Goal: Check status

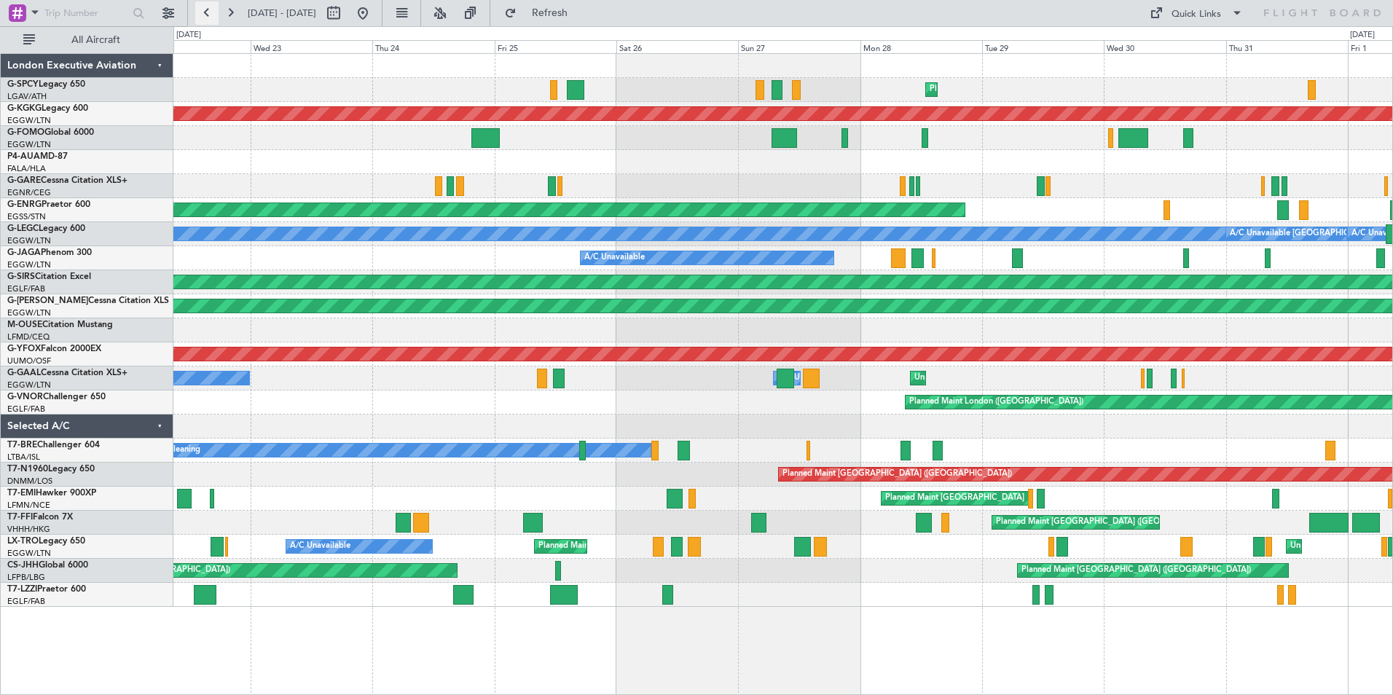
click at [203, 14] on button at bounding box center [206, 12] width 23 height 23
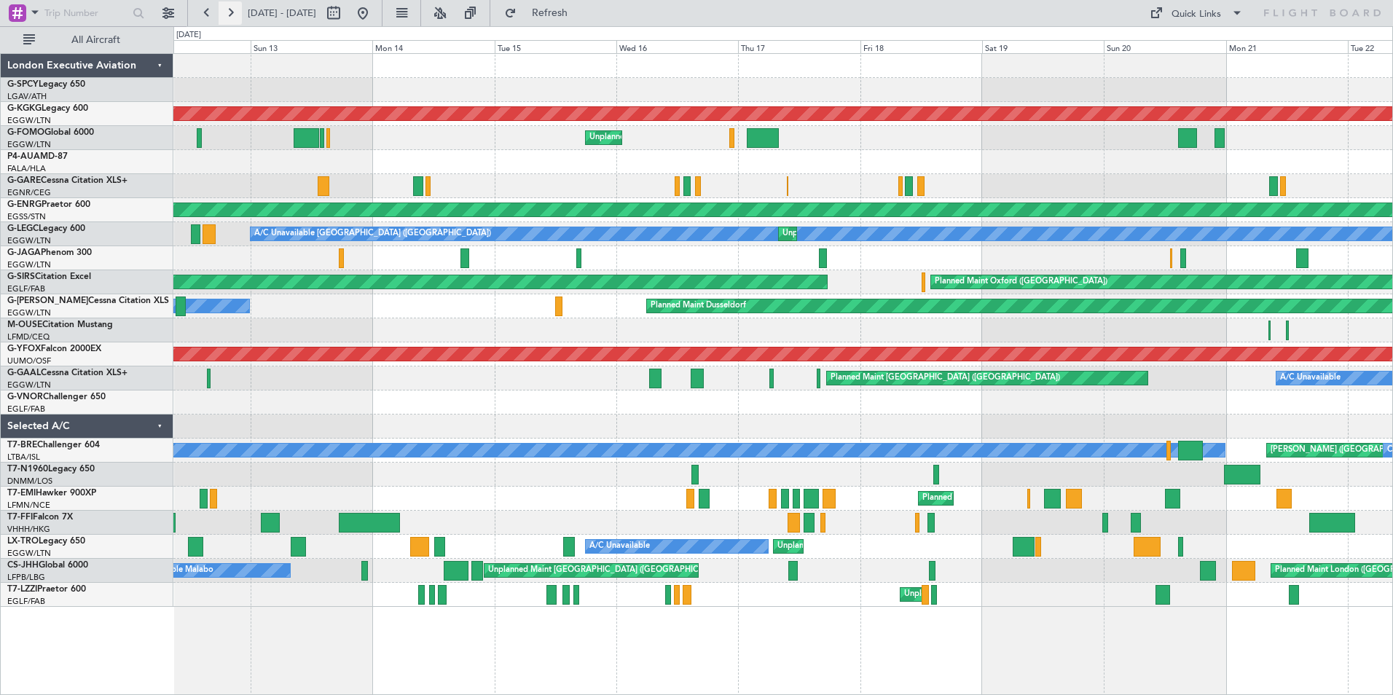
click at [236, 11] on button at bounding box center [230, 12] width 23 height 23
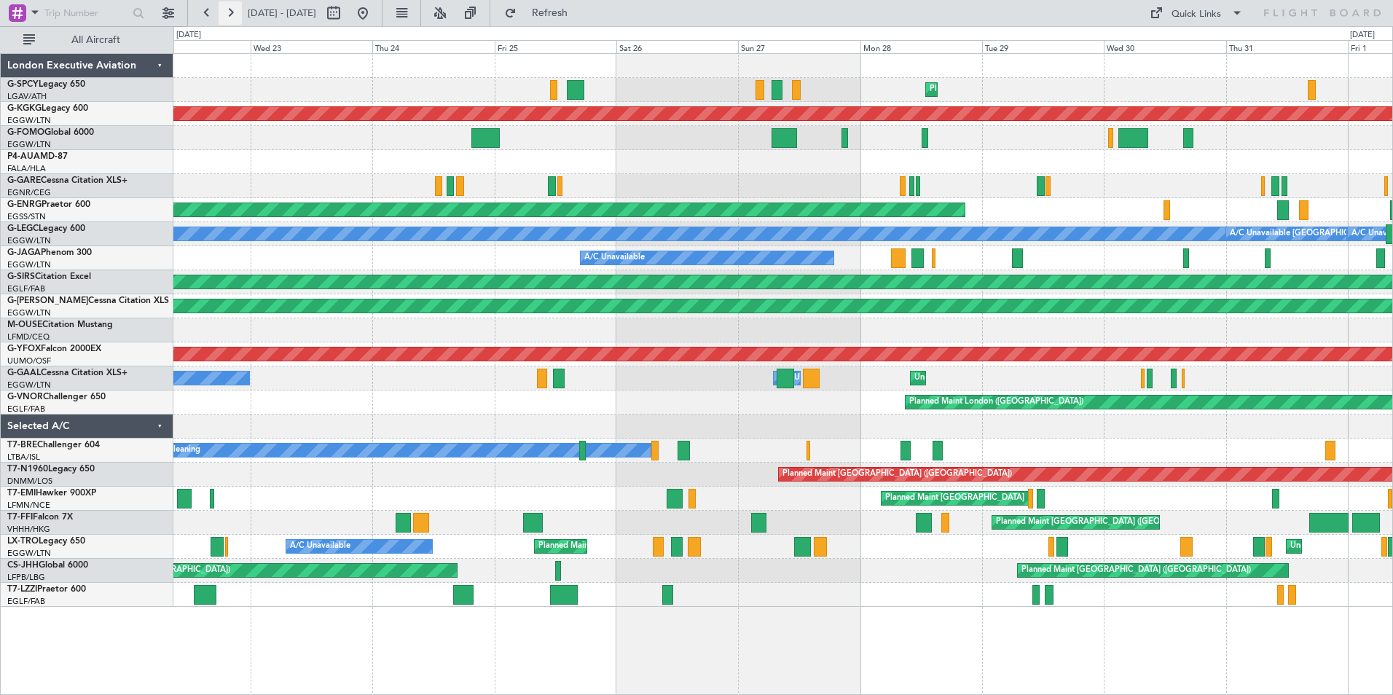
click at [230, 19] on button at bounding box center [230, 12] width 23 height 23
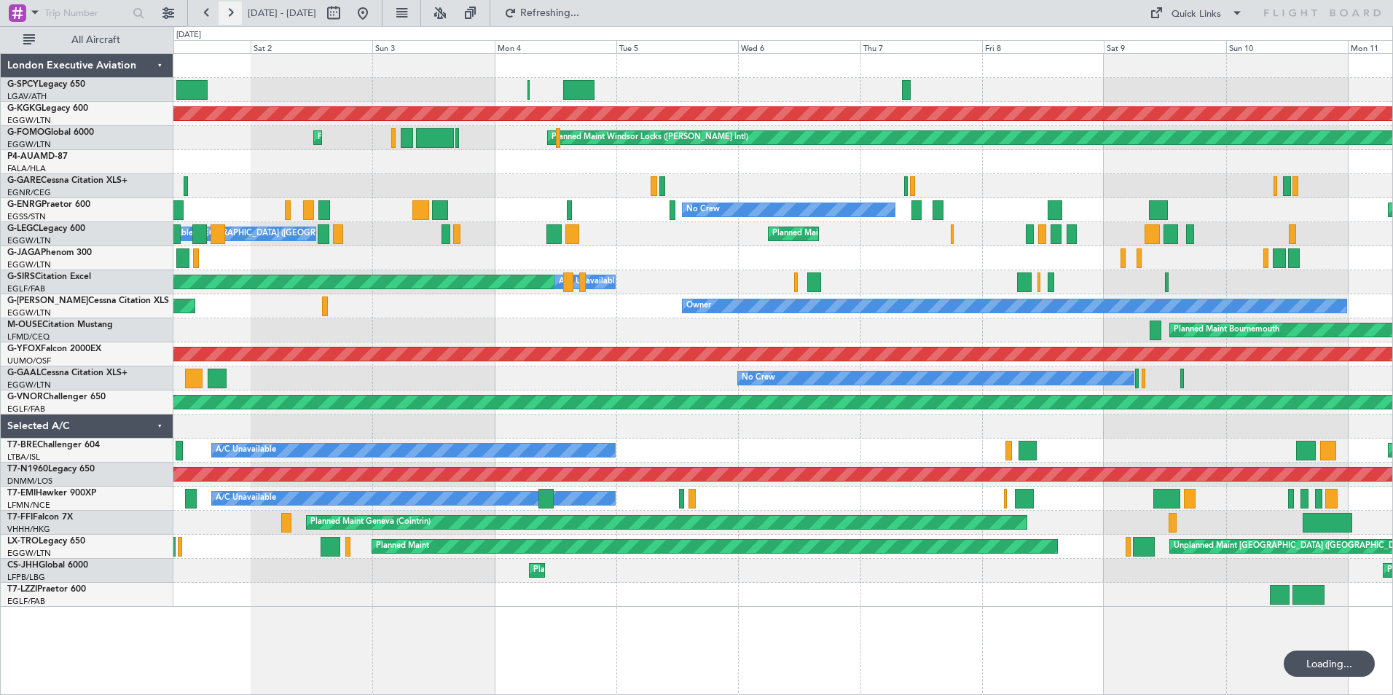
click at [236, 7] on button at bounding box center [230, 12] width 23 height 23
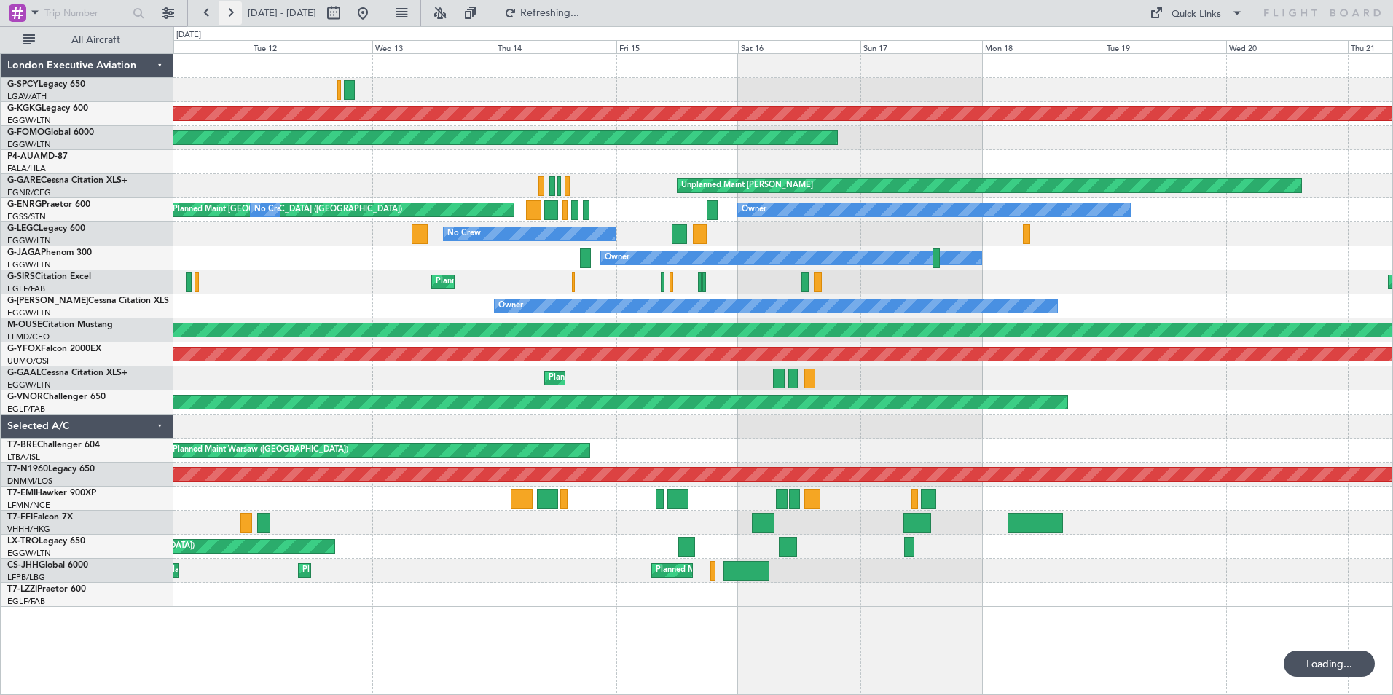
click at [236, 10] on button at bounding box center [230, 12] width 23 height 23
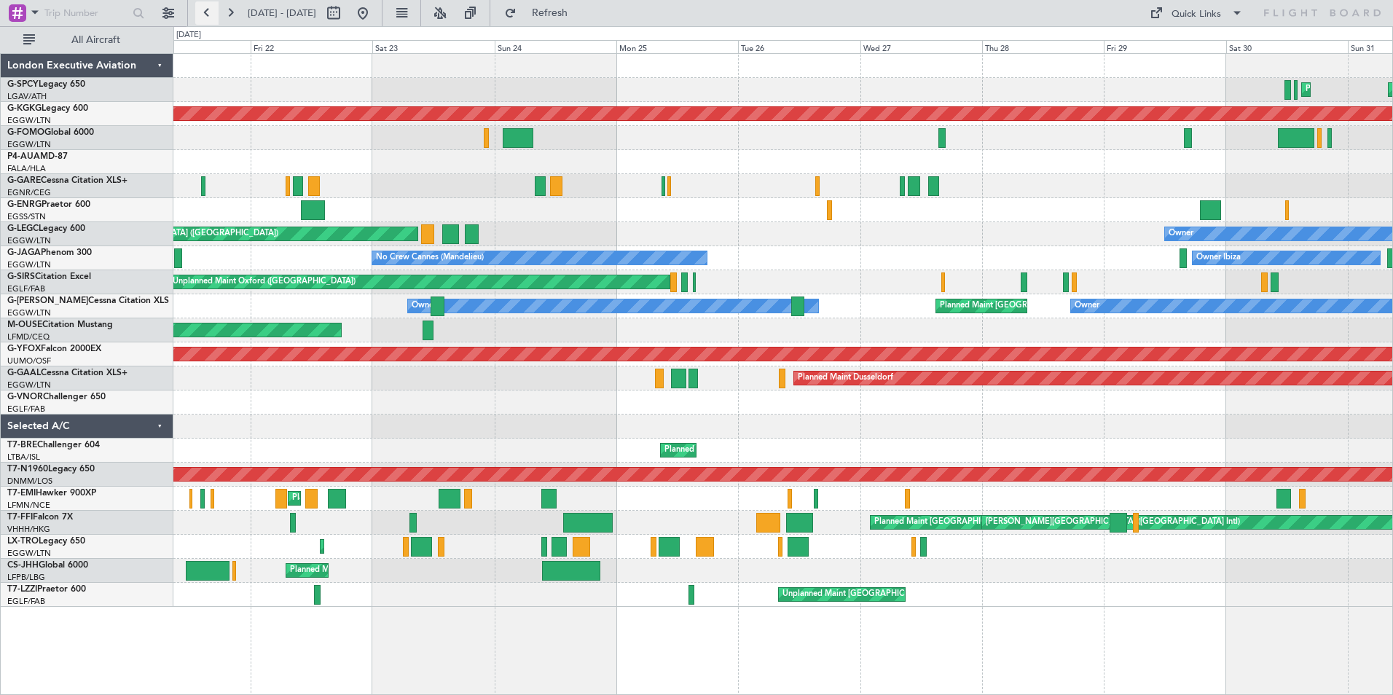
click at [209, 15] on button at bounding box center [206, 12] width 23 height 23
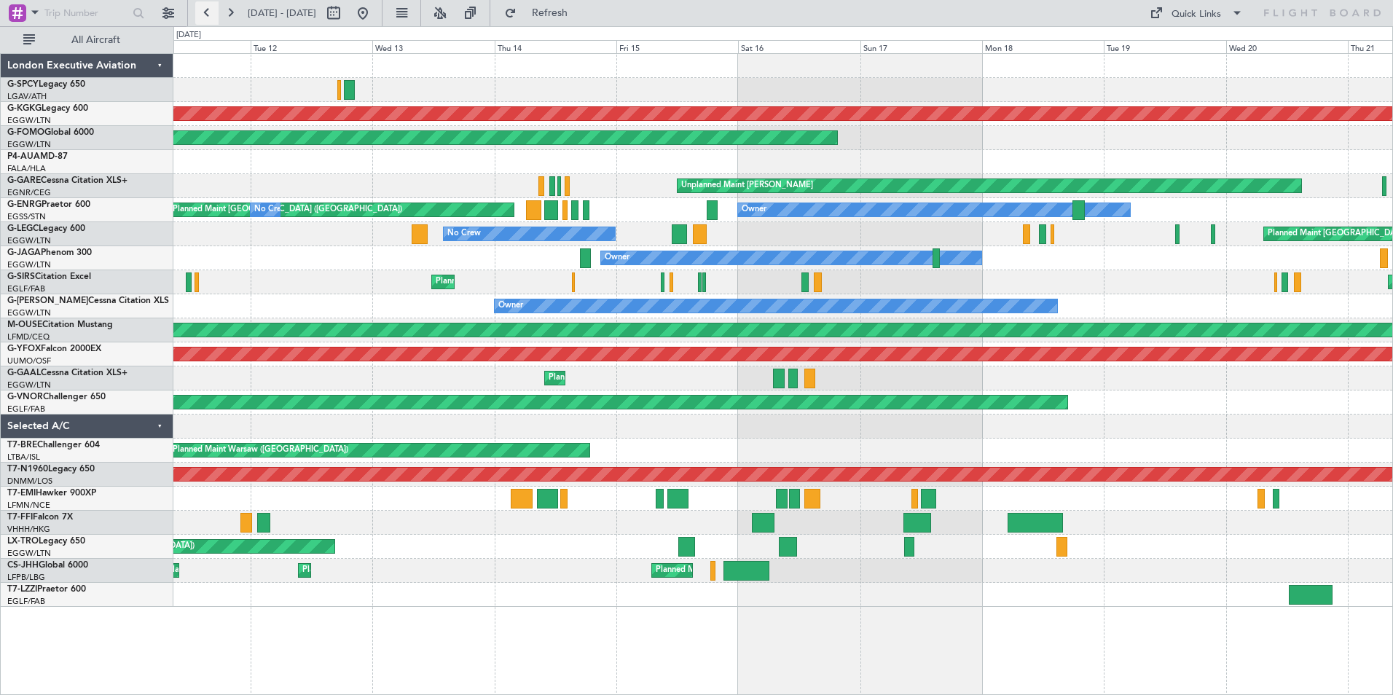
click at [209, 15] on button at bounding box center [206, 12] width 23 height 23
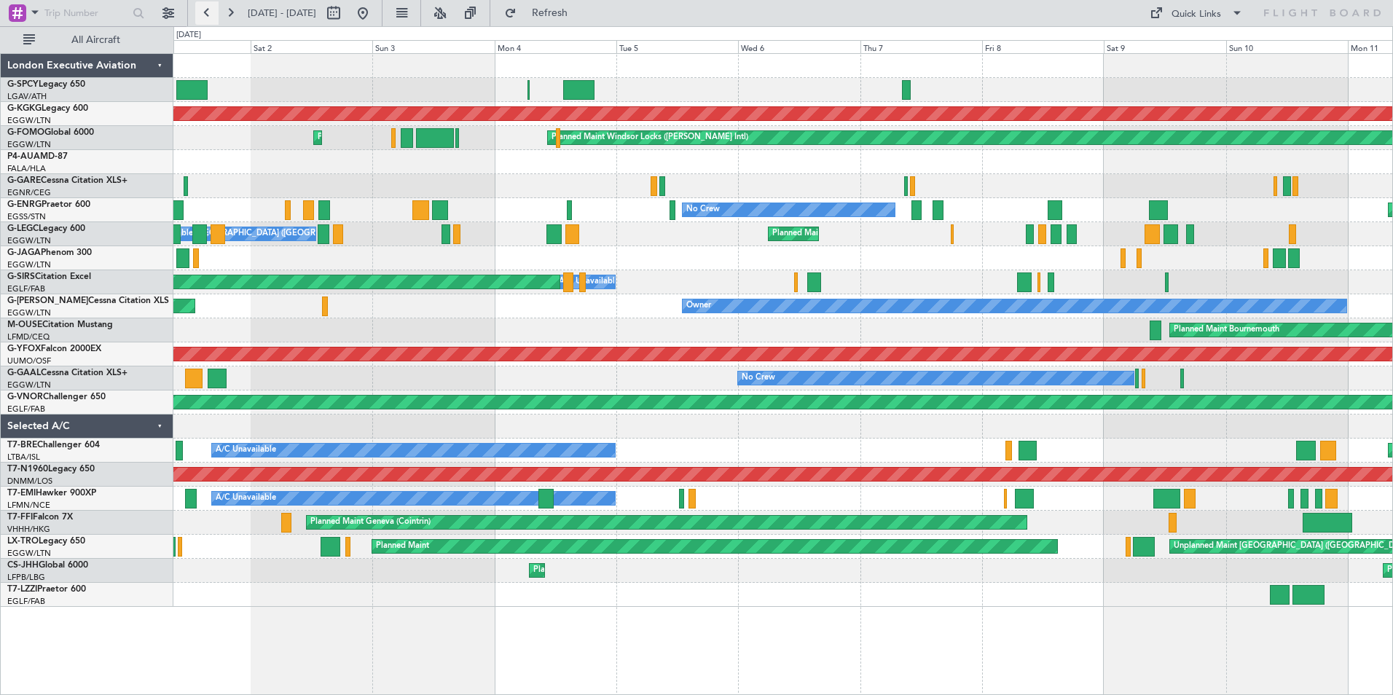
click at [209, 15] on button at bounding box center [206, 12] width 23 height 23
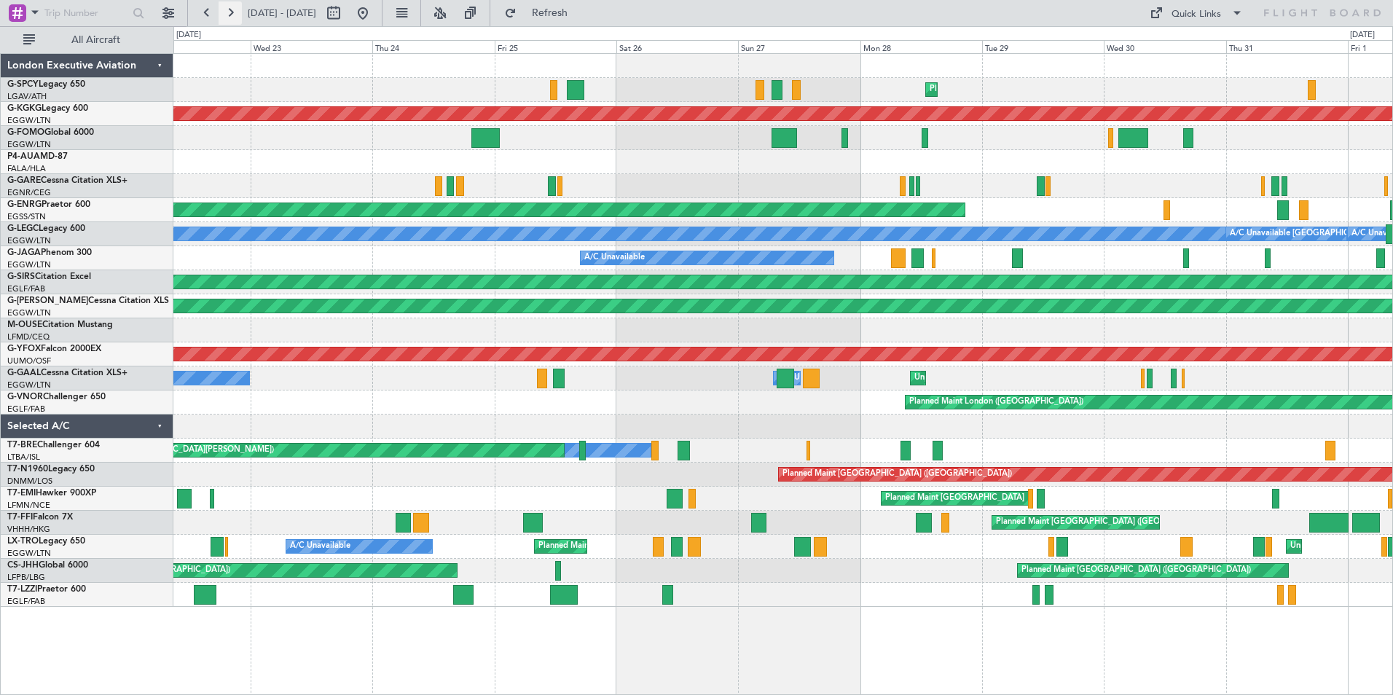
click at [226, 7] on button at bounding box center [230, 12] width 23 height 23
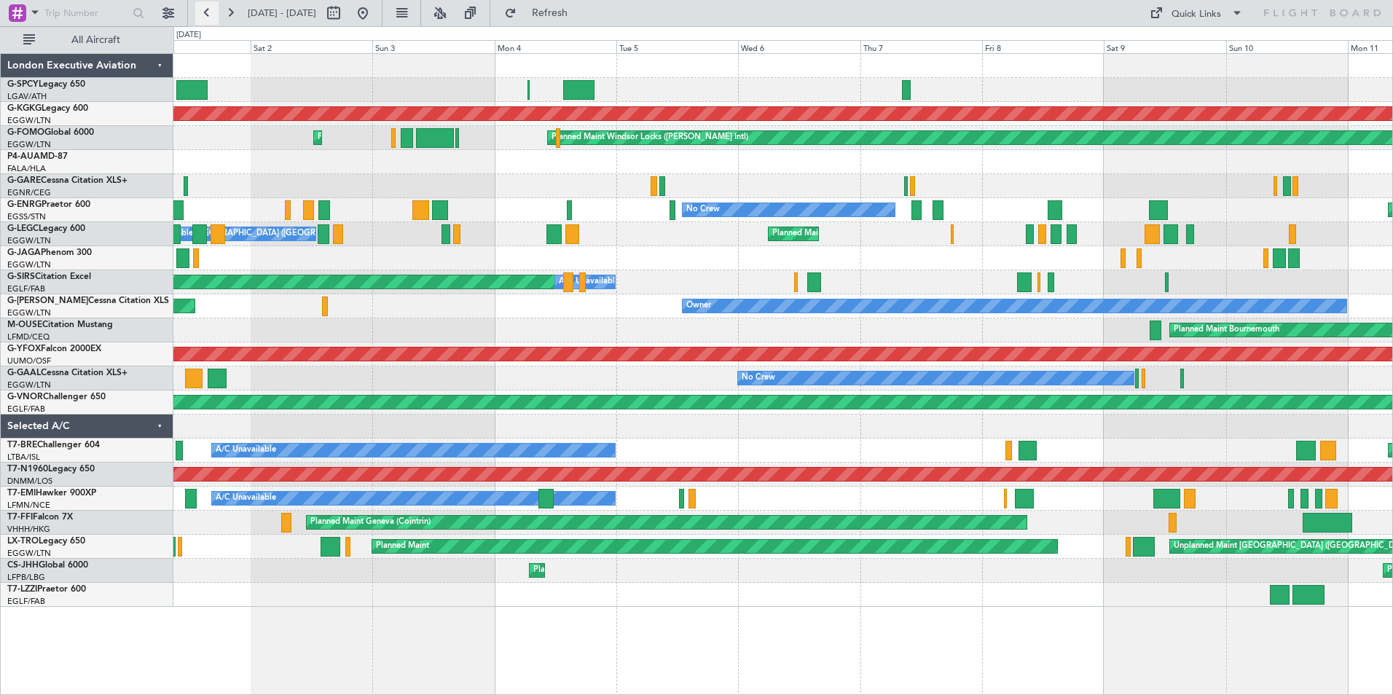
click at [203, 13] on button at bounding box center [206, 12] width 23 height 23
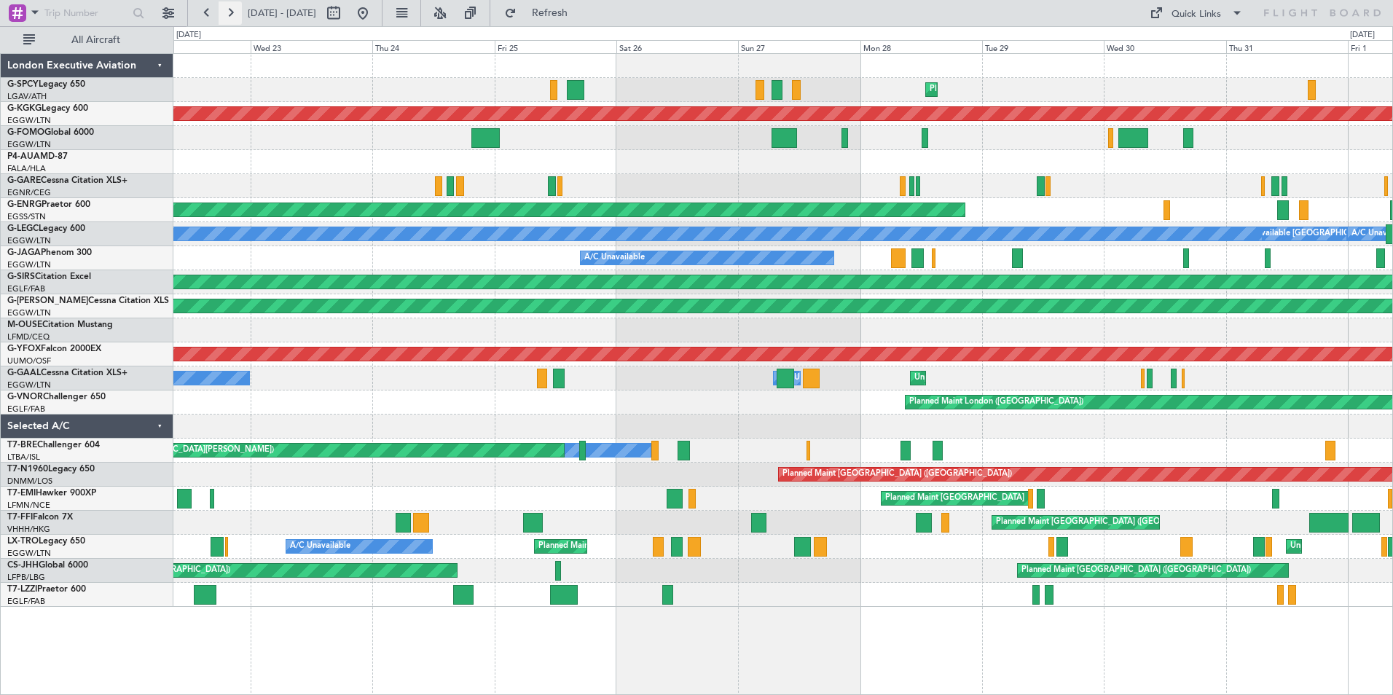
drag, startPoint x: 227, startPoint y: 12, endPoint x: 227, endPoint y: 20, distance: 8.8
click at [227, 12] on button at bounding box center [230, 12] width 23 height 23
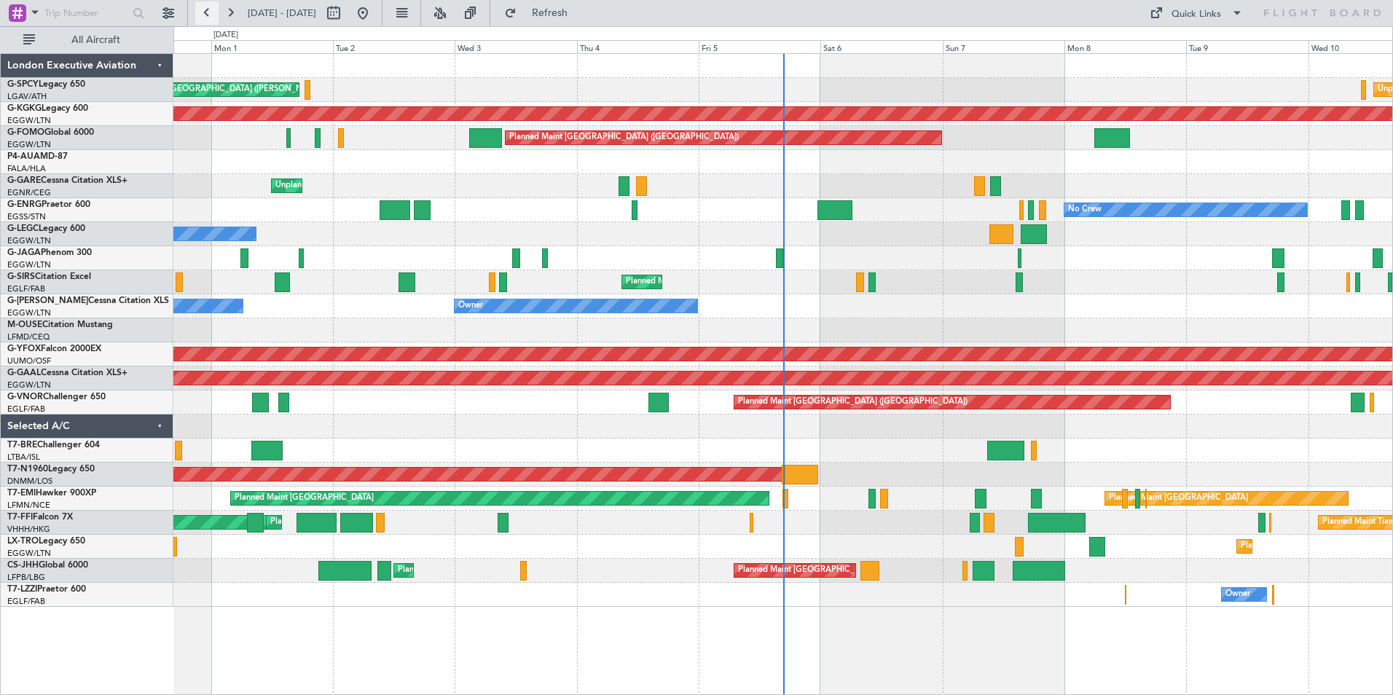
click at [205, 14] on button at bounding box center [206, 12] width 23 height 23
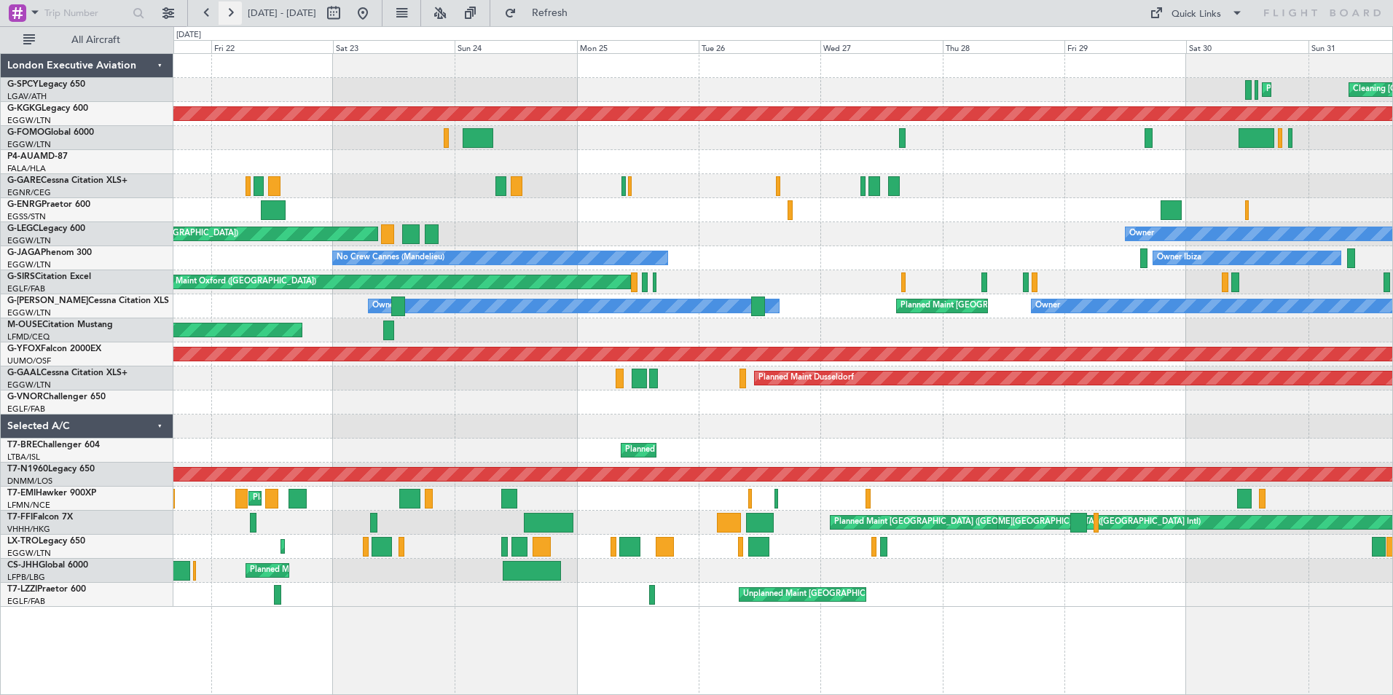
click at [233, 13] on button at bounding box center [230, 12] width 23 height 23
